Goal: Check status: Check status

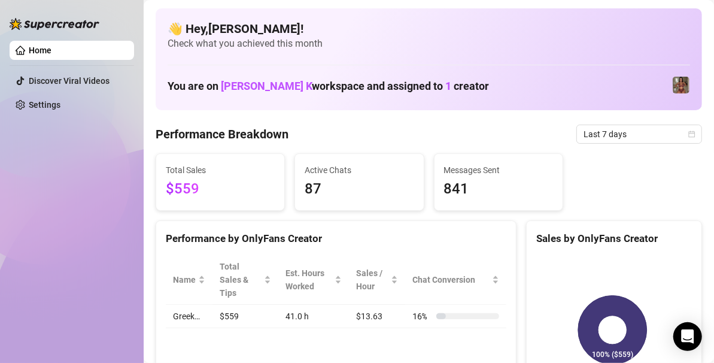
scroll to position [56, 0]
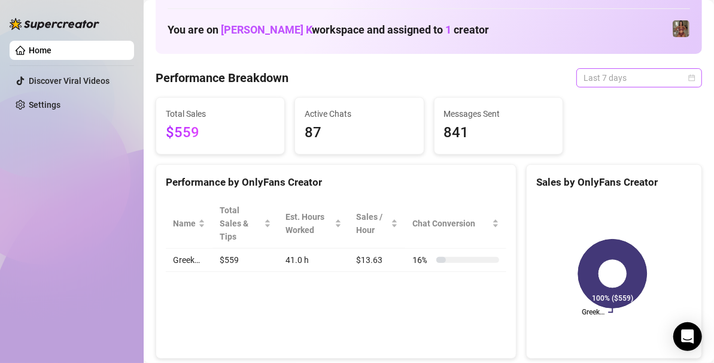
click at [610, 80] on span "Last 7 days" at bounding box center [639, 78] width 111 height 18
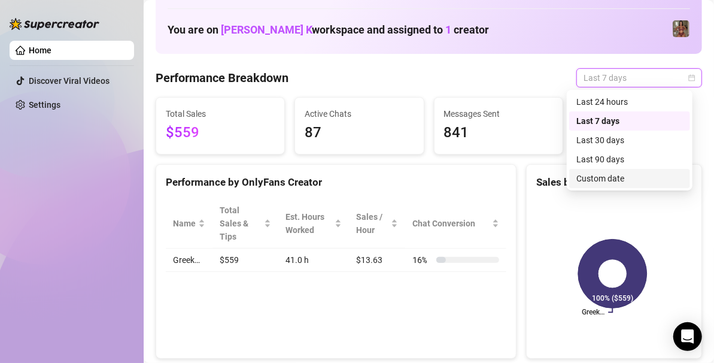
click at [593, 177] on div "Custom date" at bounding box center [630, 178] width 107 height 13
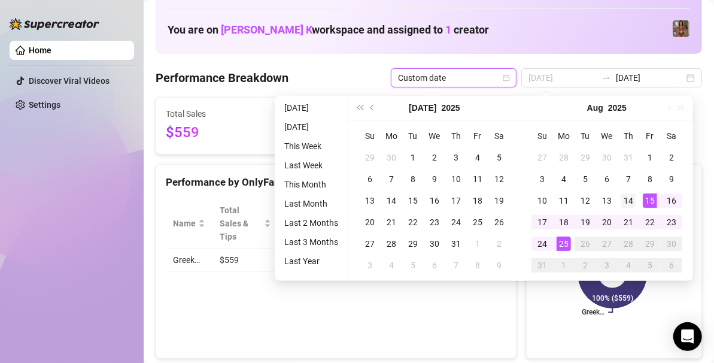
type input "[DATE]"
click at [638, 203] on td "14" at bounding box center [629, 201] width 22 height 22
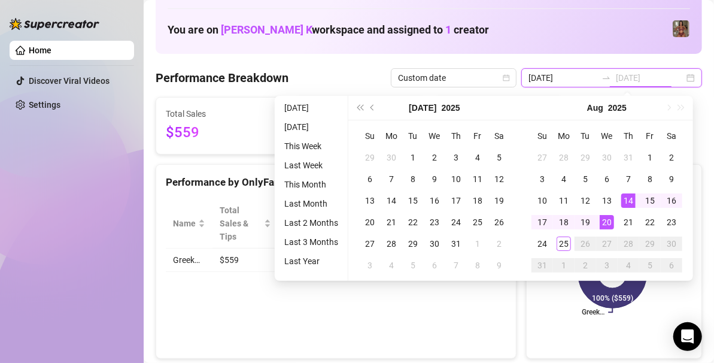
type input "[DATE]"
click at [571, 245] on td "25" at bounding box center [564, 244] width 22 height 22
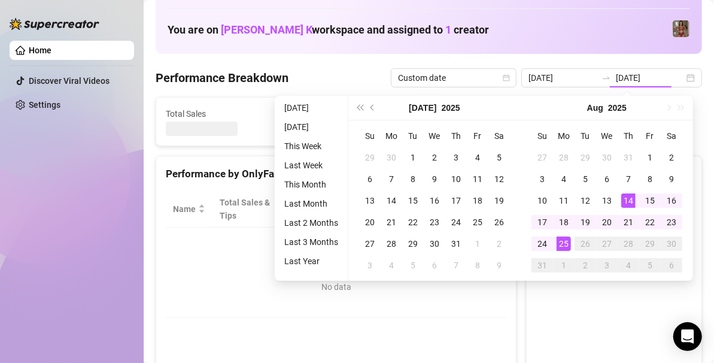
type input "[DATE]"
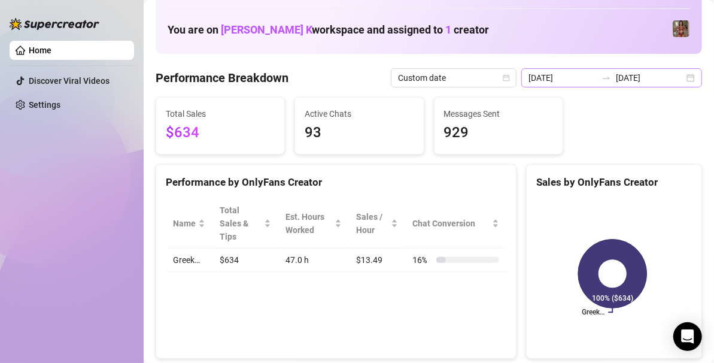
click at [686, 74] on div "[DATE] [DATE]" at bounding box center [612, 77] width 181 height 19
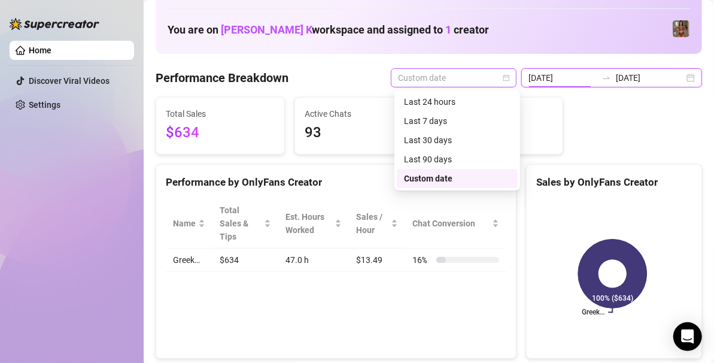
click at [469, 77] on span "Custom date" at bounding box center [453, 78] width 111 height 18
click at [453, 156] on div "Last 90 days" at bounding box center [457, 159] width 107 height 13
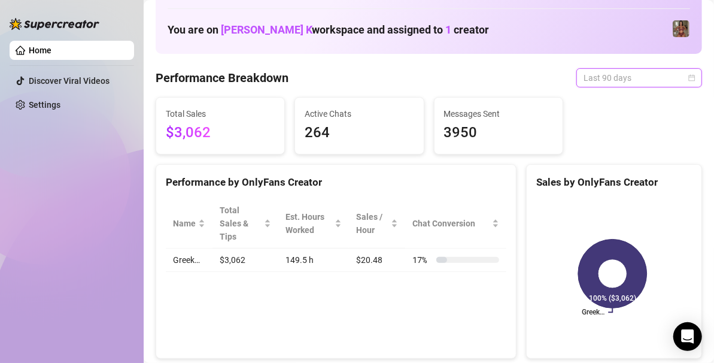
click at [626, 76] on span "Last 90 days" at bounding box center [639, 78] width 111 height 18
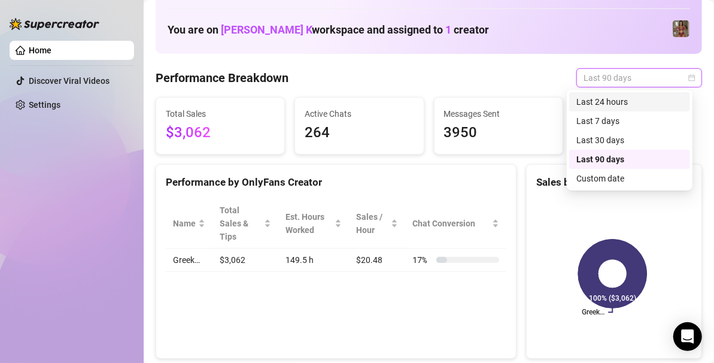
click at [609, 103] on div "Last 24 hours" at bounding box center [630, 101] width 107 height 13
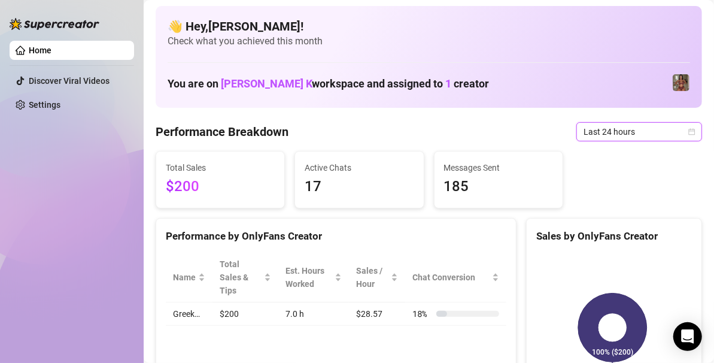
scroll to position [0, 0]
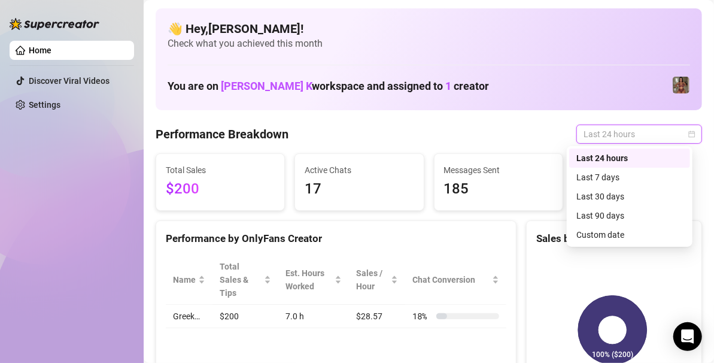
click at [603, 131] on span "Last 24 hours" at bounding box center [639, 134] width 111 height 18
click at [602, 240] on div "Custom date" at bounding box center [630, 234] width 107 height 13
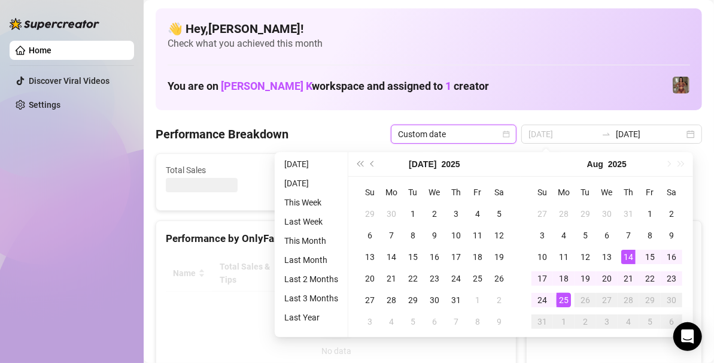
click at [624, 257] on div "14" at bounding box center [629, 257] width 14 height 14
click at [565, 302] on div "25" at bounding box center [564, 300] width 14 height 14
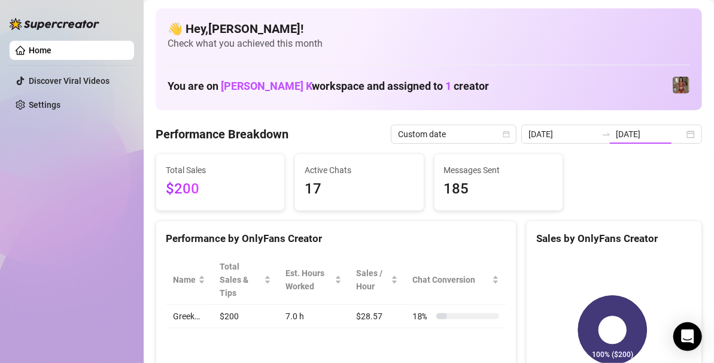
type input "2025-08-24"
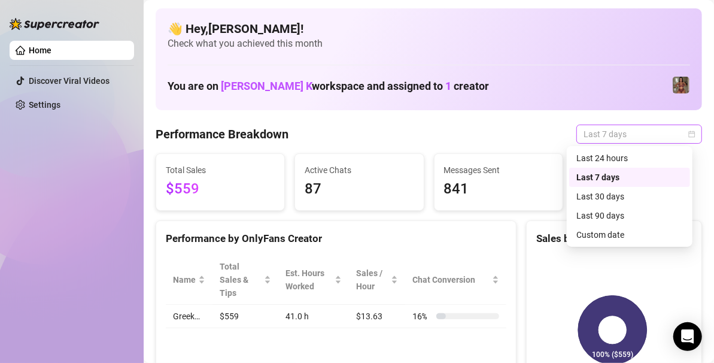
click at [600, 139] on span "Last 7 days" at bounding box center [639, 134] width 111 height 18
click at [595, 235] on div "Custom date" at bounding box center [630, 234] width 107 height 13
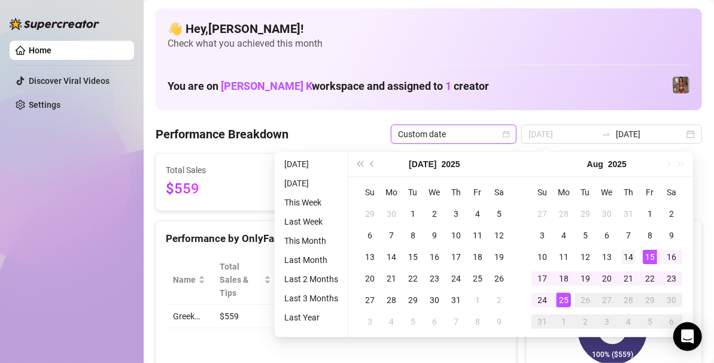
type input "[DATE]"
click at [627, 255] on div "14" at bounding box center [629, 257] width 14 height 14
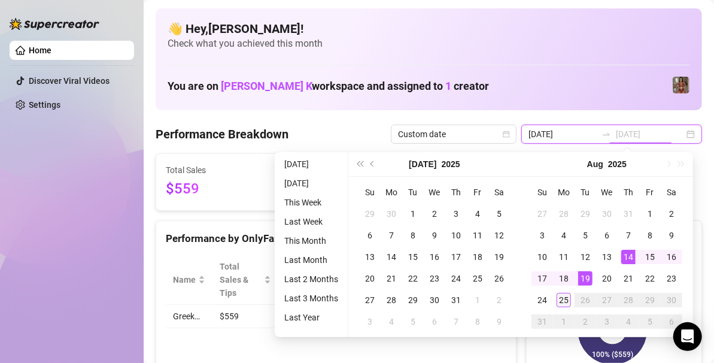
type input "[DATE]"
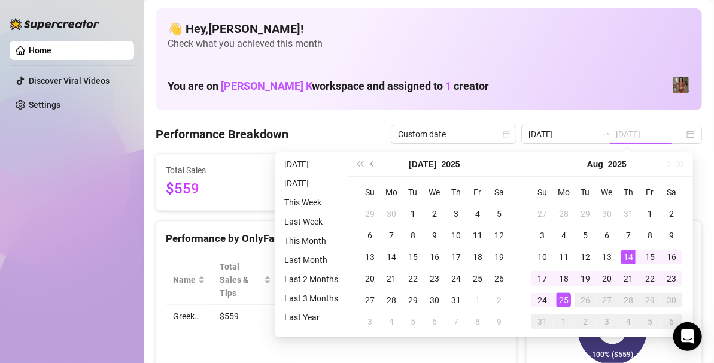
click at [563, 302] on div "25" at bounding box center [564, 300] width 14 height 14
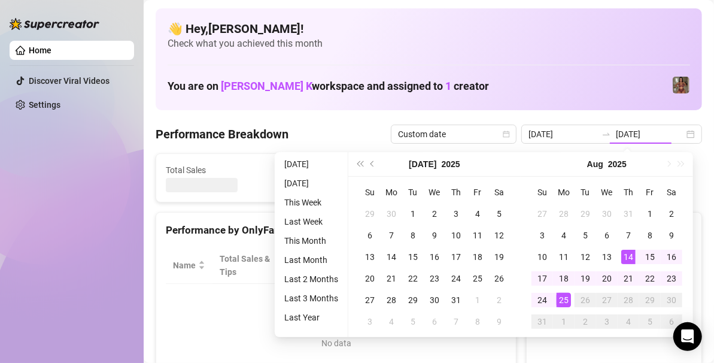
type input "[DATE]"
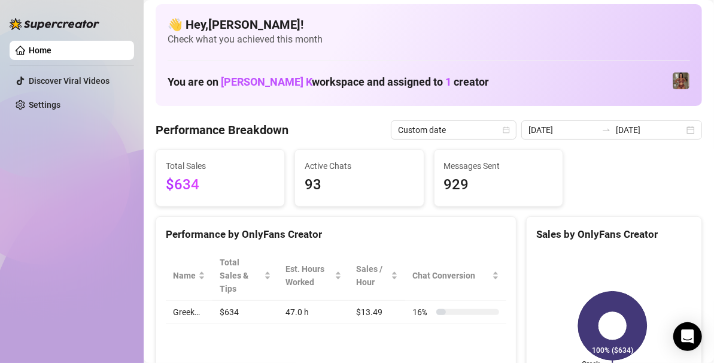
scroll to position [4, 0]
click at [466, 136] on span "Custom date" at bounding box center [453, 131] width 111 height 18
click at [572, 168] on div "Total Sales $634 Active Chats 93 Messages Sent 929" at bounding box center [429, 178] width 556 height 57
click at [683, 129] on div "[DATE] [DATE]" at bounding box center [612, 130] width 181 height 19
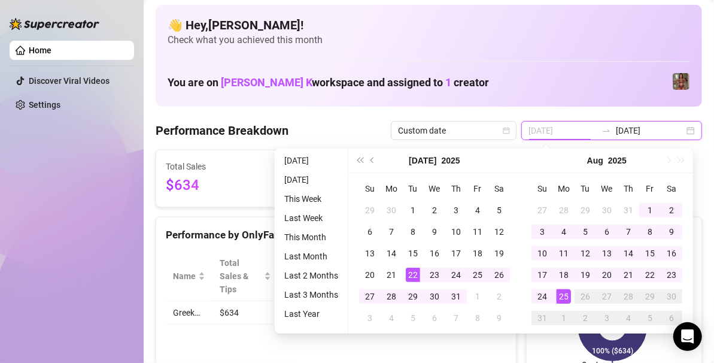
type input "[DATE]"
click at [404, 272] on td "22" at bounding box center [413, 275] width 22 height 22
type input "[DATE]"
click at [570, 295] on div "25" at bounding box center [564, 296] width 14 height 14
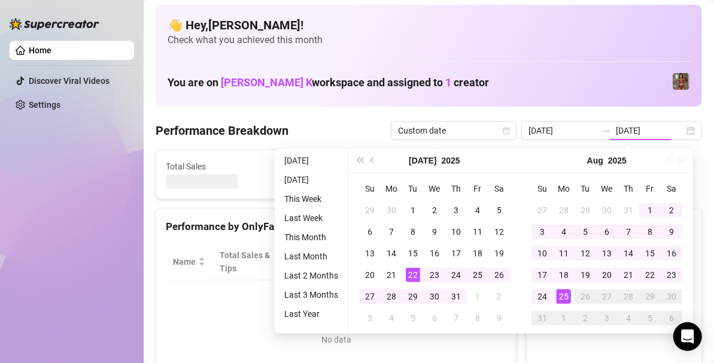
type input "[DATE]"
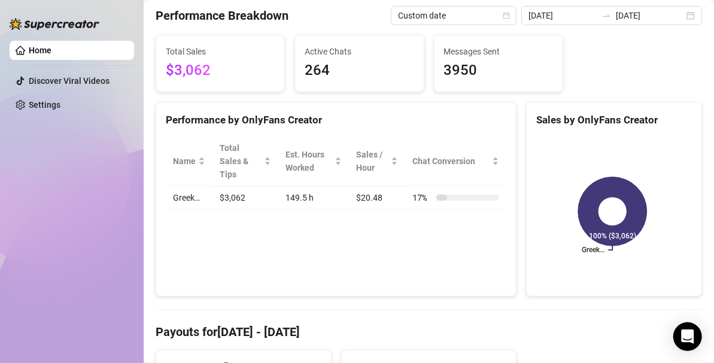
scroll to position [120, 0]
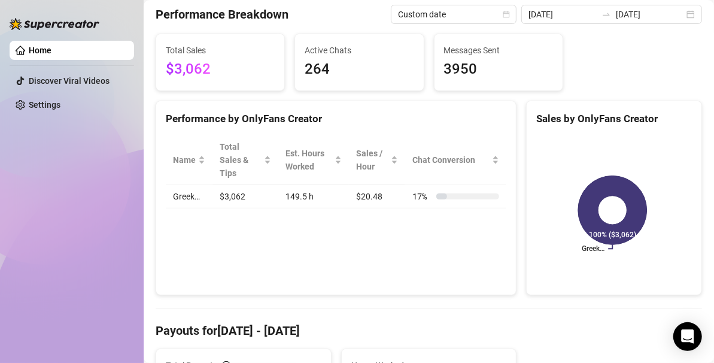
click at [386, 252] on div "Performance by OnlyFans Creator Name Total Sales & Tips Est. Hours Worked Sales…" at bounding box center [336, 198] width 361 height 195
